Goal: Obtain resource: Download file/media

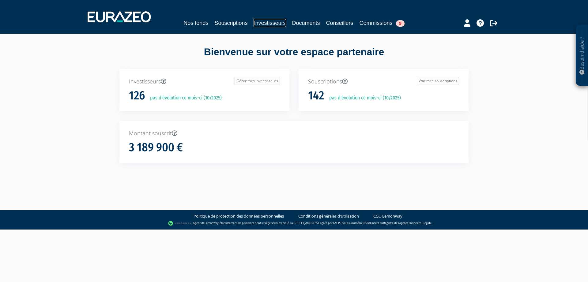
click at [266, 23] on link "Investisseurs" at bounding box center [270, 23] width 32 height 9
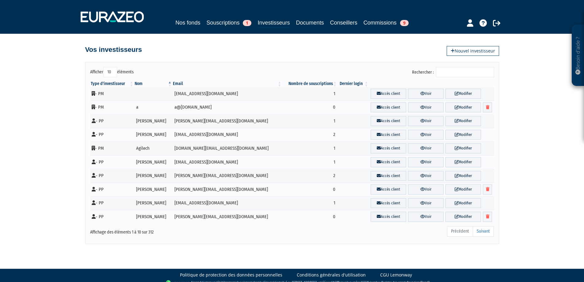
click at [468, 72] on input "Rechercher :" at bounding box center [465, 72] width 58 height 10
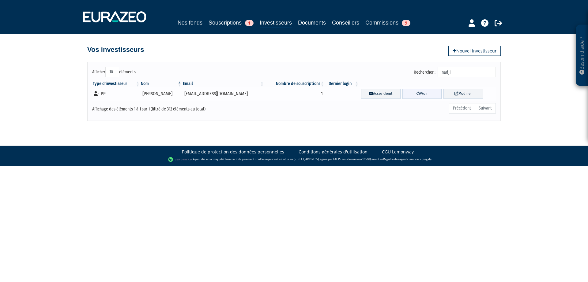
type input "nadji"
click at [414, 95] on link "Voir" at bounding box center [423, 94] width 40 height 10
click at [268, 23] on link "Investisseurs" at bounding box center [276, 22] width 32 height 9
click at [415, 95] on link "Voir" at bounding box center [423, 94] width 40 height 10
drag, startPoint x: 420, startPoint y: 93, endPoint x: 282, endPoint y: 137, distance: 144.5
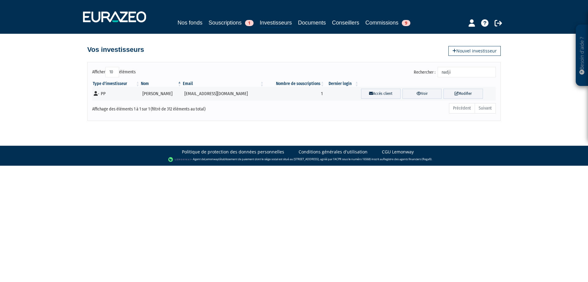
click at [281, 139] on body "Besoin d'aide ? × J'ai besoin d'aide Si vous avez une question à propos du fonc…" at bounding box center [294, 82] width 588 height 165
click at [220, 21] on link "Souscriptions 1" at bounding box center [231, 22] width 45 height 9
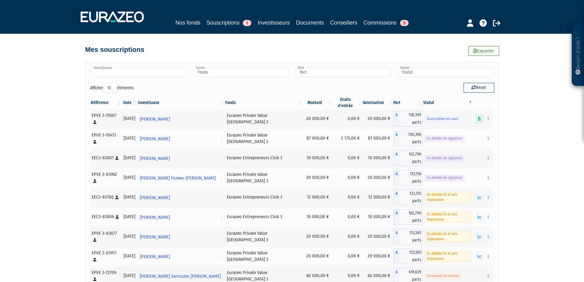
click at [148, 71] on input "text" at bounding box center [139, 72] width 95 height 9
type input "nadj"
click at [109, 81] on em "NADJ" at bounding box center [106, 82] width 8 height 5
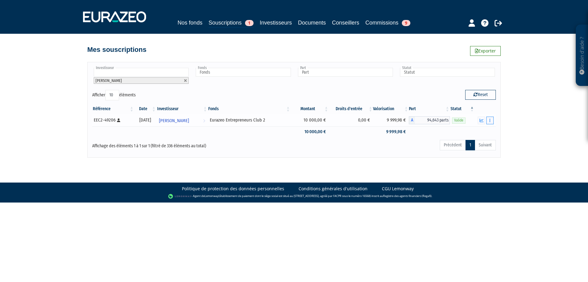
click at [490, 119] on icon "button" at bounding box center [490, 120] width 1 height 4
click at [480, 129] on link "Documents" at bounding box center [476, 131] width 31 height 10
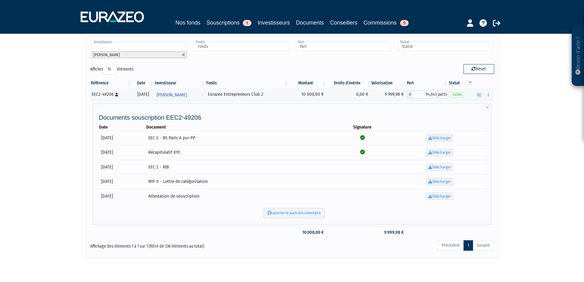
scroll to position [16, 0]
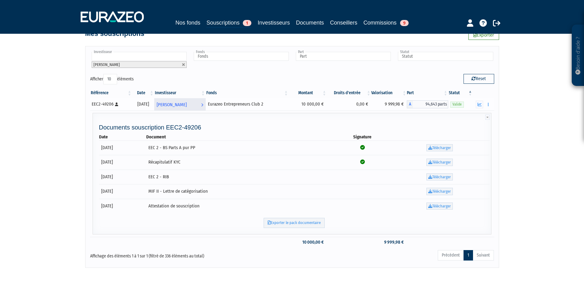
click at [187, 104] on span "[PERSON_NAME]" at bounding box center [172, 104] width 30 height 11
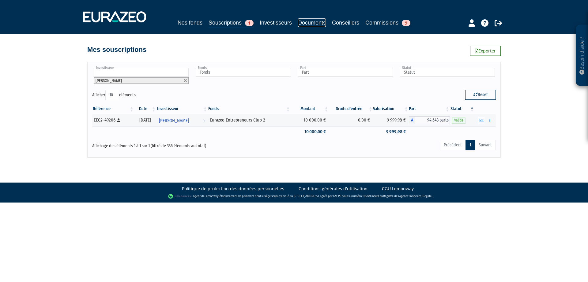
click at [313, 21] on link "Documents" at bounding box center [312, 22] width 28 height 9
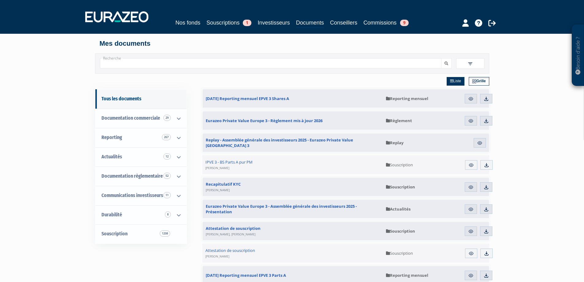
click at [147, 138] on link "Reporting 267" at bounding box center [140, 137] width 91 height 19
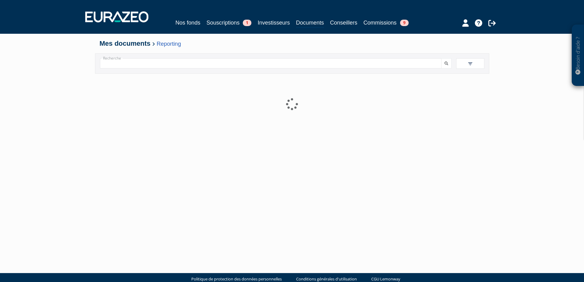
click at [238, 63] on input "Recherche" at bounding box center [270, 63] width 341 height 10
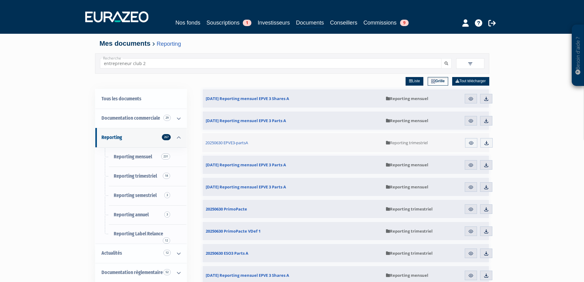
type input "entrepreneur club 2"
click at [441, 58] on button "submit" at bounding box center [446, 63] width 10 height 10
